Goal: Task Accomplishment & Management: Use online tool/utility

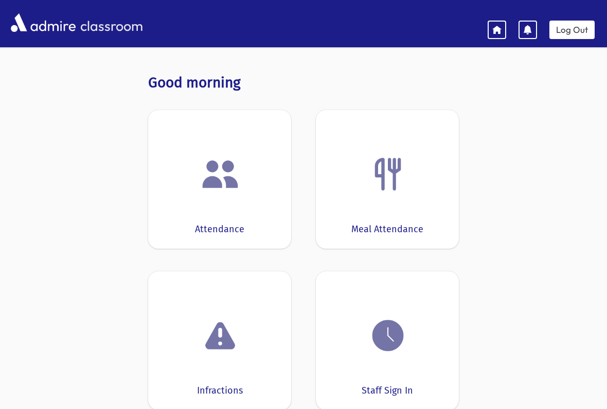
click at [566, 27] on link "Log Out" at bounding box center [571, 30] width 45 height 19
click at [372, 346] on img at bounding box center [387, 335] width 39 height 39
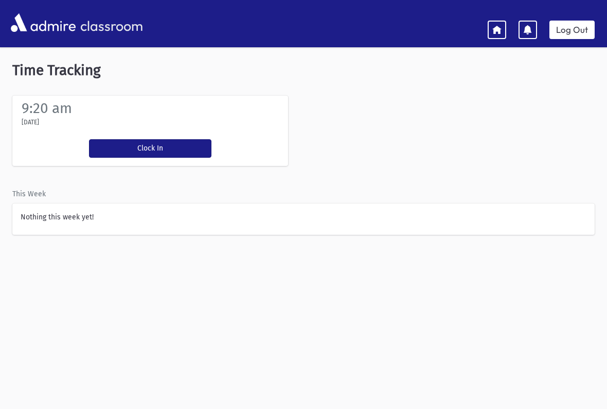
click at [124, 139] on button "Clock In" at bounding box center [150, 148] width 122 height 19
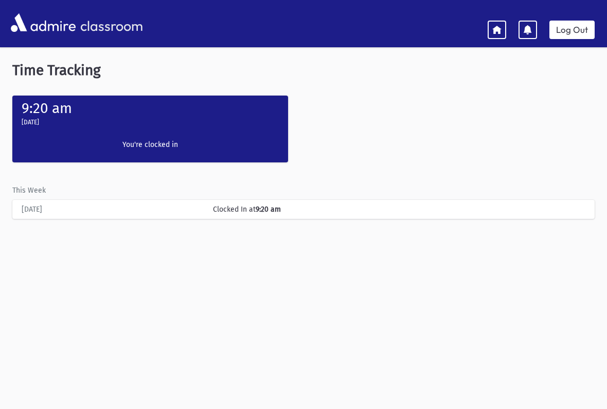
click at [494, 22] on link at bounding box center [497, 30] width 19 height 19
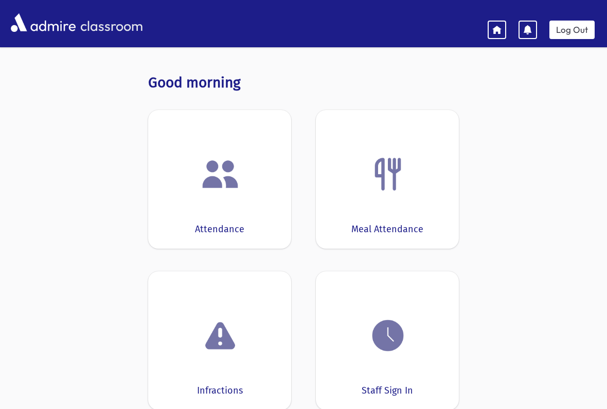
click at [223, 182] on img at bounding box center [220, 174] width 39 height 39
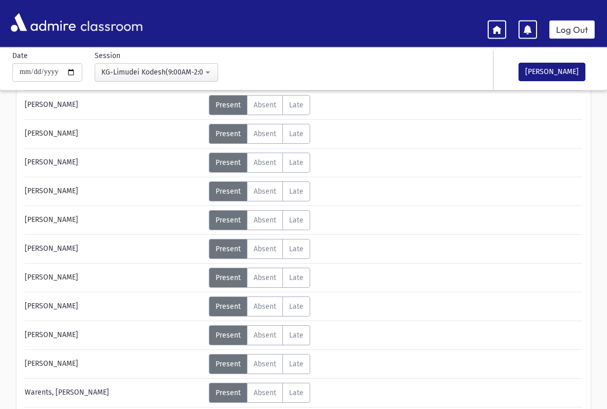
scroll to position [361, 0]
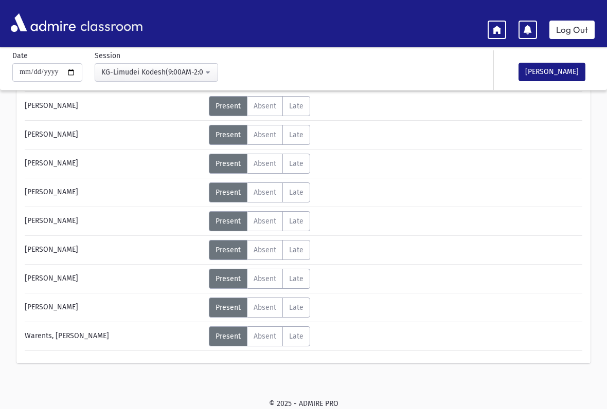
click at [260, 247] on span "Absent" at bounding box center [265, 250] width 23 height 9
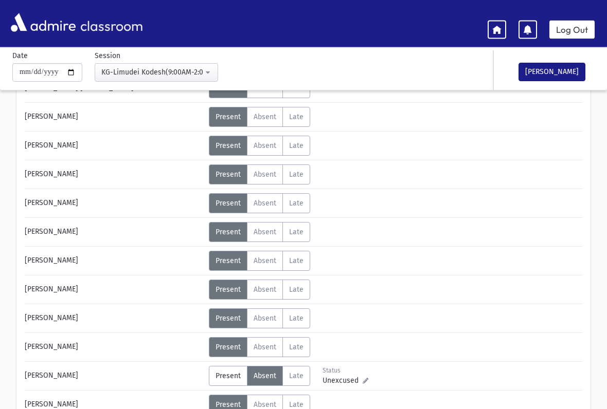
scroll to position [233, 0]
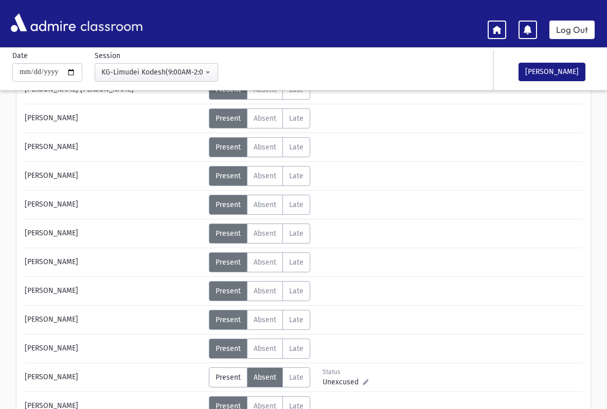
click at [261, 203] on span "Absent" at bounding box center [265, 205] width 23 height 9
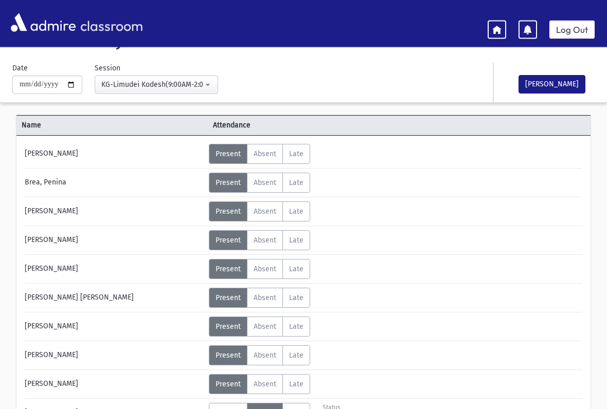
scroll to position [0, 0]
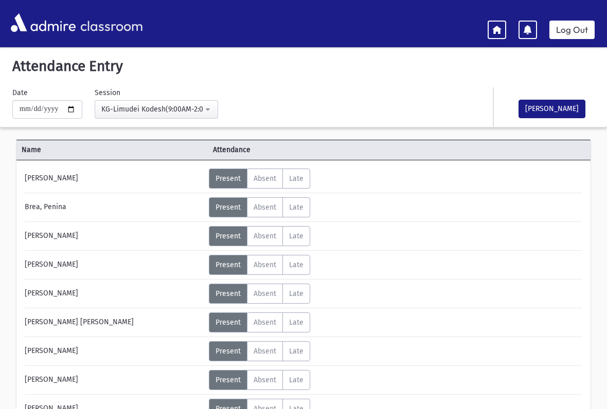
click at [557, 107] on button "[PERSON_NAME]" at bounding box center [551, 109] width 67 height 19
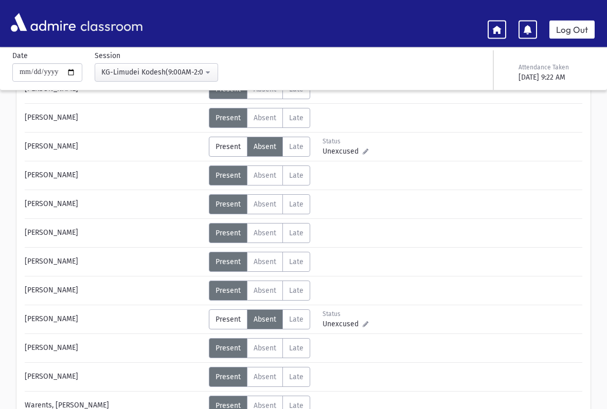
scroll to position [291, 0]
click at [221, 149] on span "Present" at bounding box center [227, 146] width 25 height 9
click at [218, 313] on label "Present P" at bounding box center [228, 320] width 39 height 20
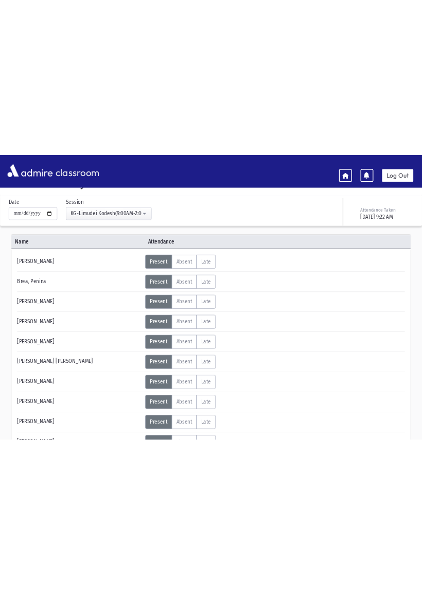
scroll to position [0, 0]
